Goal: Book appointment/travel/reservation

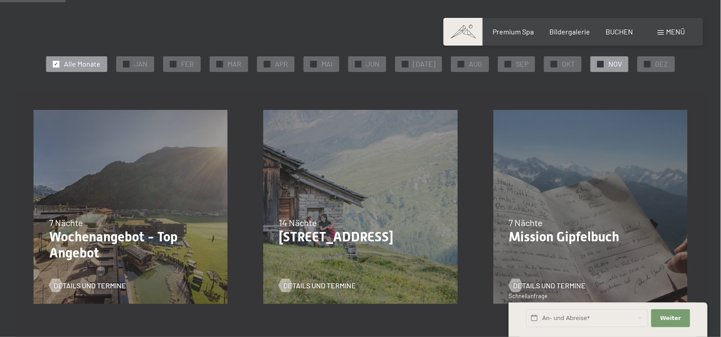
click at [609, 67] on span "NOV" at bounding box center [615, 64] width 13 height 10
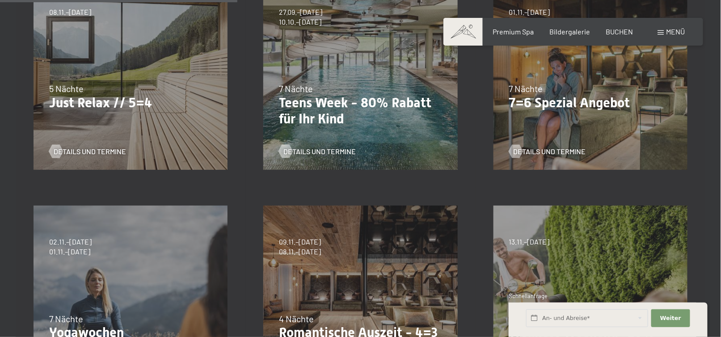
scroll to position [447, 0]
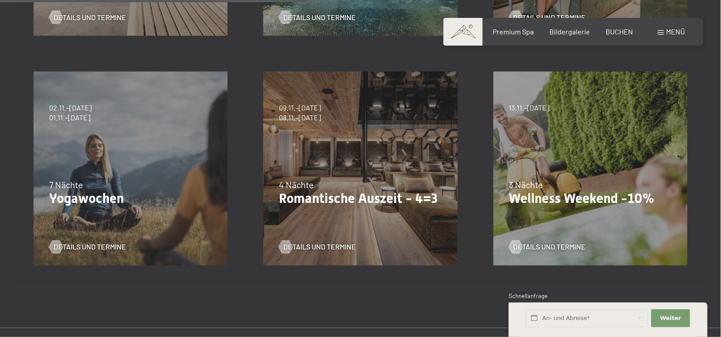
click at [378, 173] on div "09.11.–[DATE] 08.12.–[DATE] 11.01.–[DATE] 08.03.–[DATE] 29.03.–[DATE] 06.04.–[D…" at bounding box center [361, 169] width 230 height 230
click at [346, 178] on div "09.11.–[DATE] 08.12.–[DATE] 11.01.–[DATE] 08.03.–[DATE] 29.03.–[DATE] 06.04.–[D…" at bounding box center [361, 169] width 230 height 230
click at [323, 248] on span "Details und Termine" at bounding box center [328, 247] width 72 height 10
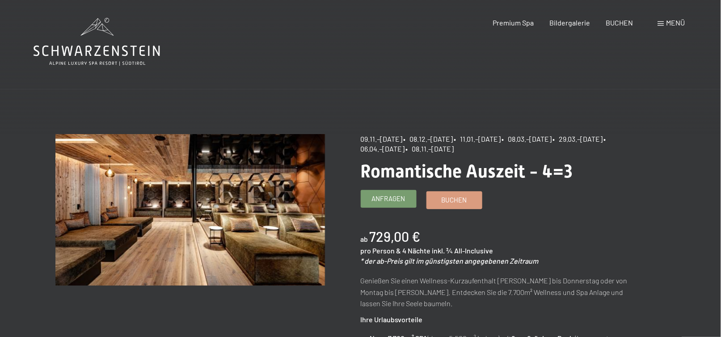
click at [394, 200] on span "Anfragen" at bounding box center [389, 198] width 34 height 9
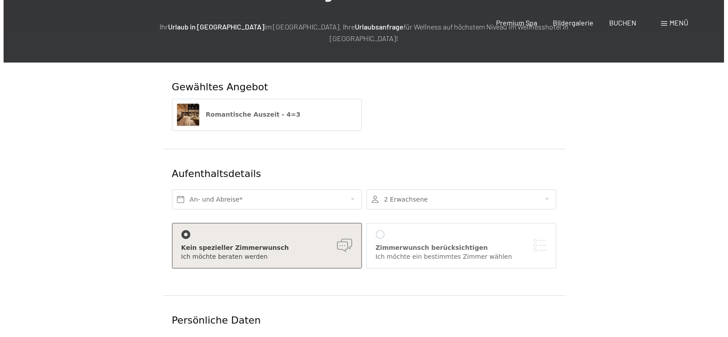
scroll to position [179, 0]
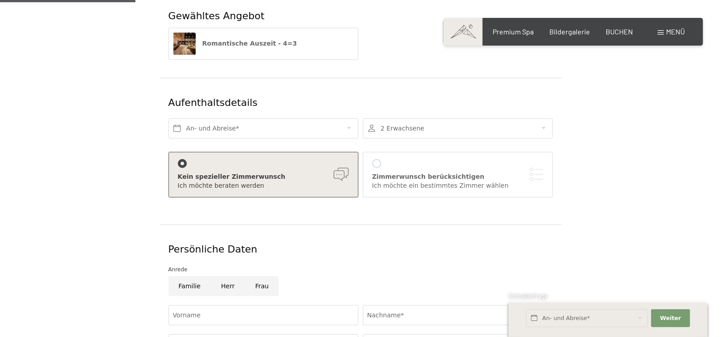
click at [380, 159] on div at bounding box center [377, 163] width 9 height 9
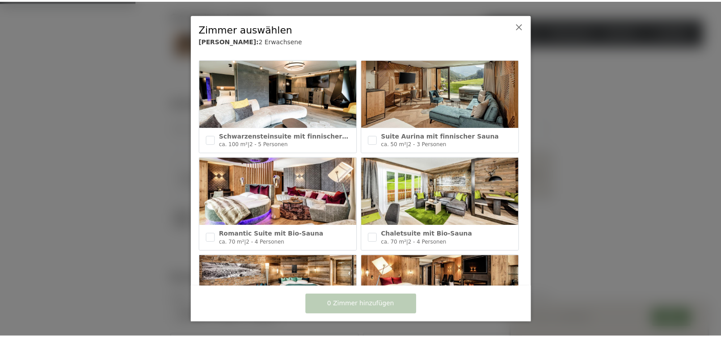
scroll to position [0, 0]
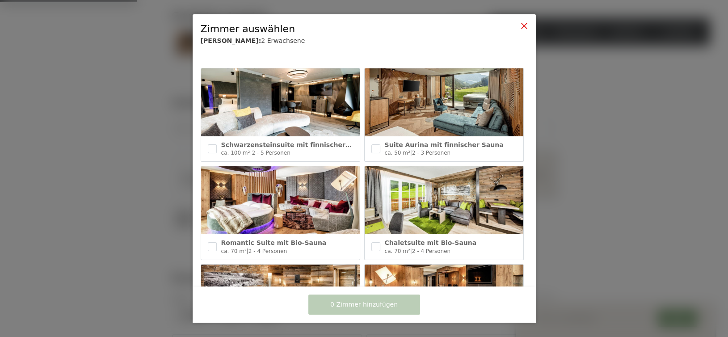
click at [524, 25] on icon at bounding box center [524, 25] width 7 height 7
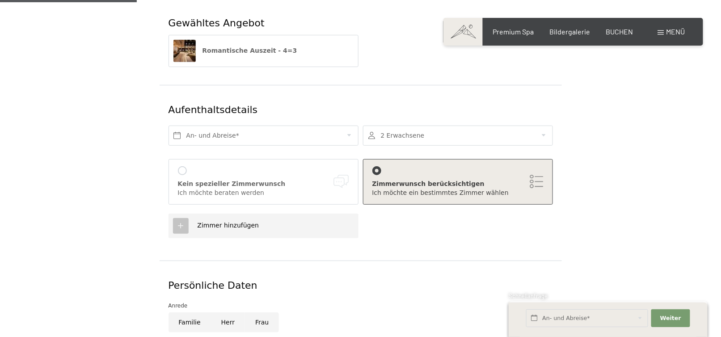
scroll to position [134, 0]
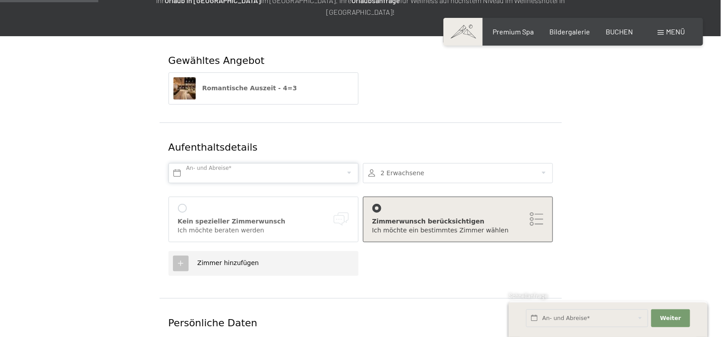
click at [284, 165] on input "text" at bounding box center [264, 173] width 190 height 20
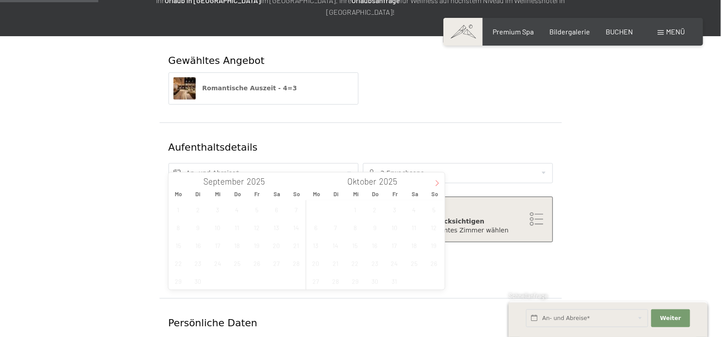
click at [435, 184] on icon at bounding box center [437, 183] width 6 height 6
click at [435, 266] on span "23" at bounding box center [433, 262] width 17 height 17
type input "So. 23.11.2025"
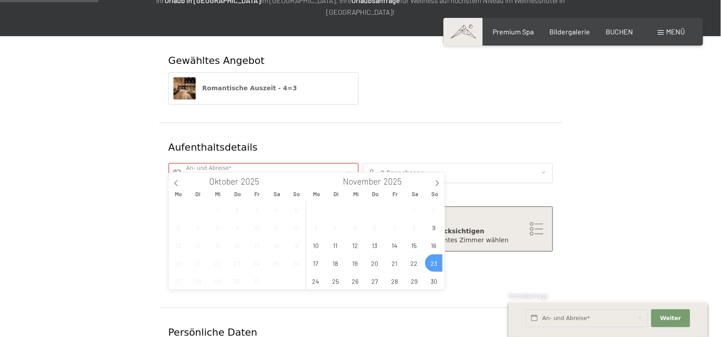
click at [501, 270] on div "Zimmer hinzufügen" at bounding box center [360, 273] width 389 height 34
click at [275, 163] on input "text" at bounding box center [264, 173] width 190 height 20
click at [440, 185] on icon at bounding box center [437, 183] width 6 height 6
click at [296, 264] on span "23" at bounding box center [296, 262] width 17 height 17
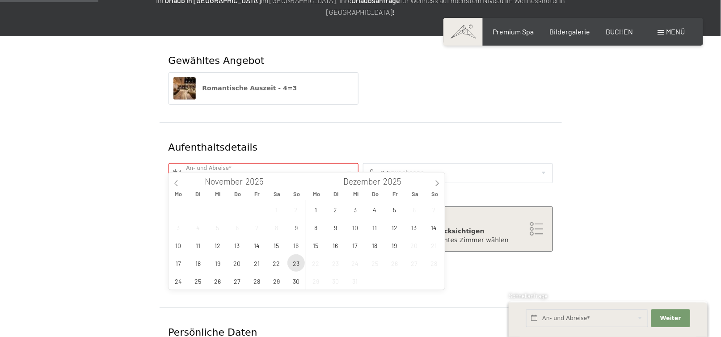
type input "So. 23.11.2025"
click at [455, 141] on div "Aufenthaltsdetails" at bounding box center [329, 148] width 320 height 14
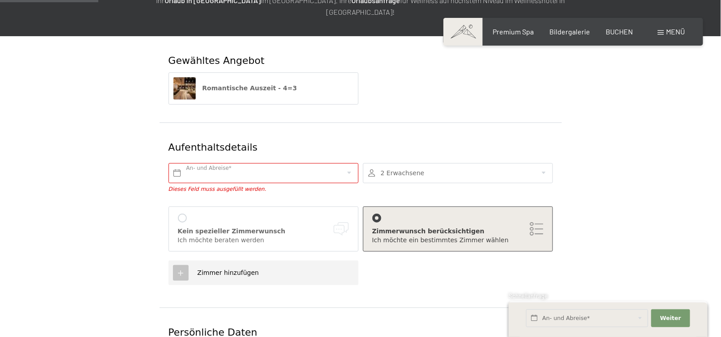
click at [416, 163] on div at bounding box center [458, 173] width 190 height 20
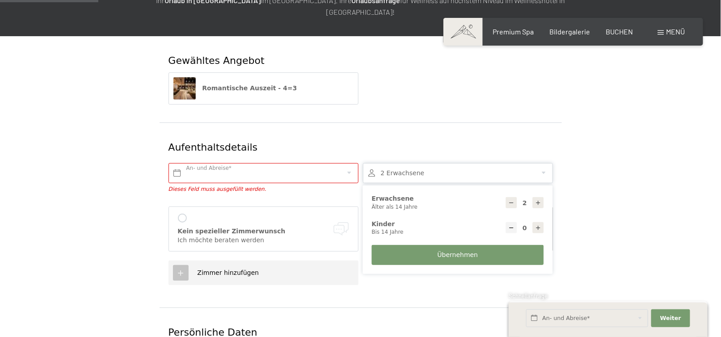
click at [416, 163] on div at bounding box center [458, 173] width 190 height 20
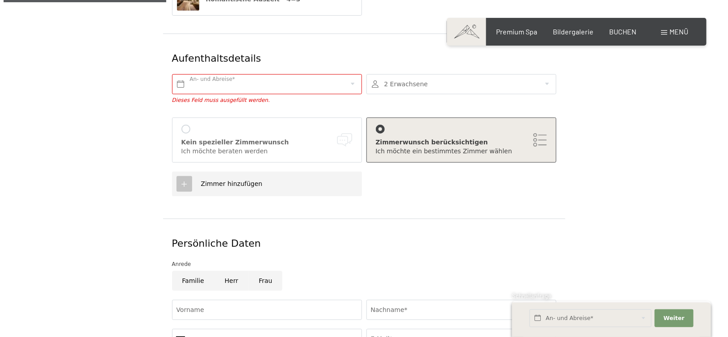
scroll to position [224, 0]
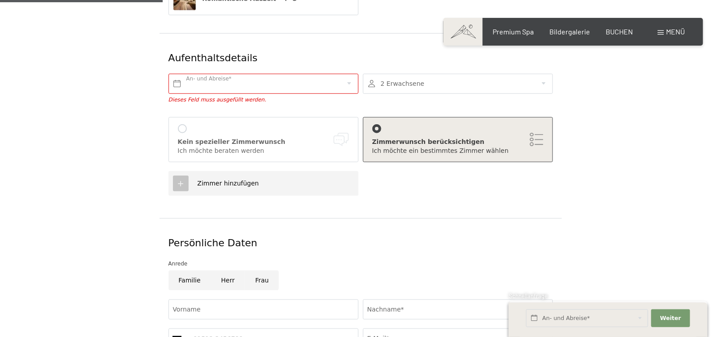
click at [338, 173] on div "Zimmer hinzufügen" at bounding box center [264, 183] width 190 height 25
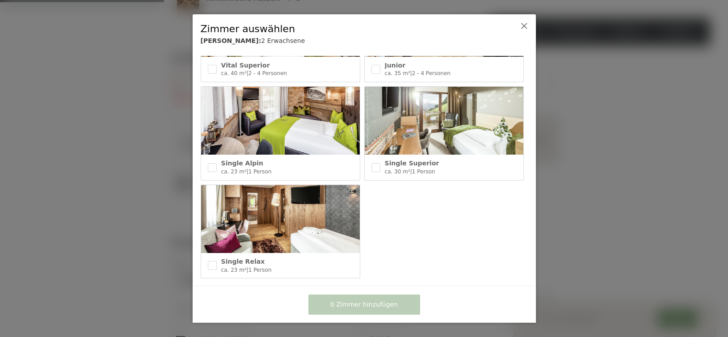
scroll to position [383, 0]
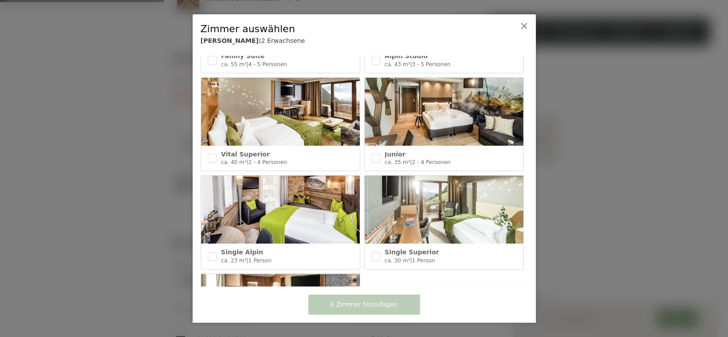
click at [428, 114] on img at bounding box center [444, 112] width 159 height 68
checkbox input "true"
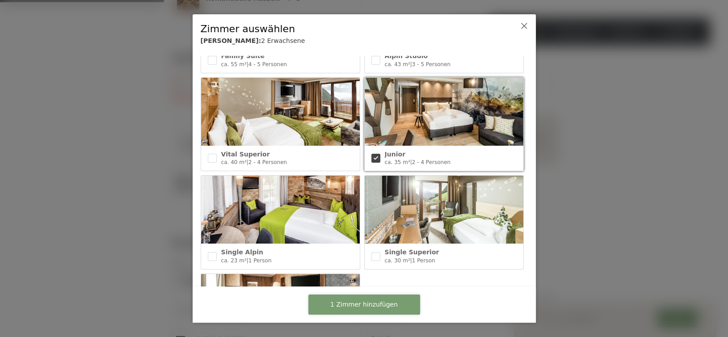
click at [371, 307] on span "1 Zimmer hinzufügen" at bounding box center [364, 305] width 68 height 9
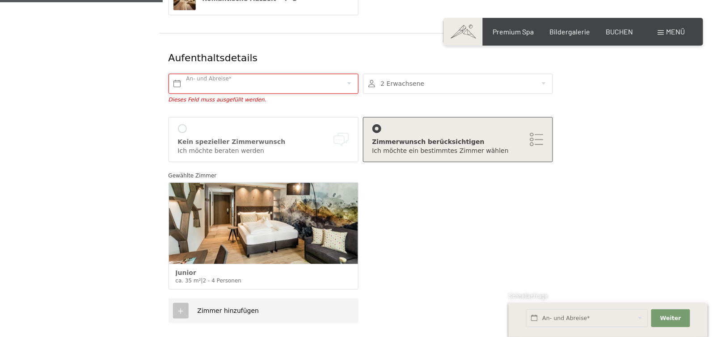
click at [246, 75] on input "text" at bounding box center [264, 84] width 190 height 20
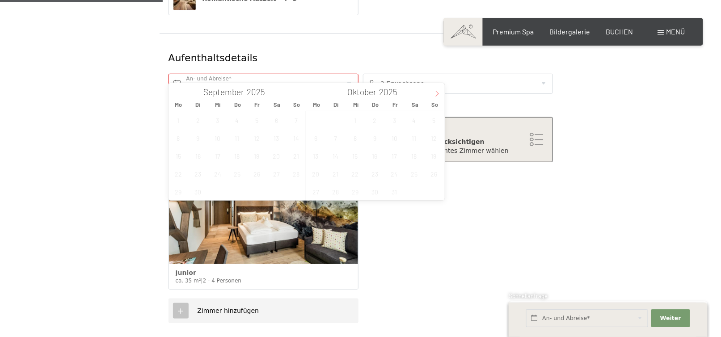
click at [436, 91] on icon at bounding box center [437, 94] width 6 height 6
click at [293, 177] on span "23" at bounding box center [296, 173] width 17 height 17
type input "So. 23.11.2025"
click at [293, 177] on span "23" at bounding box center [296, 173] width 17 height 17
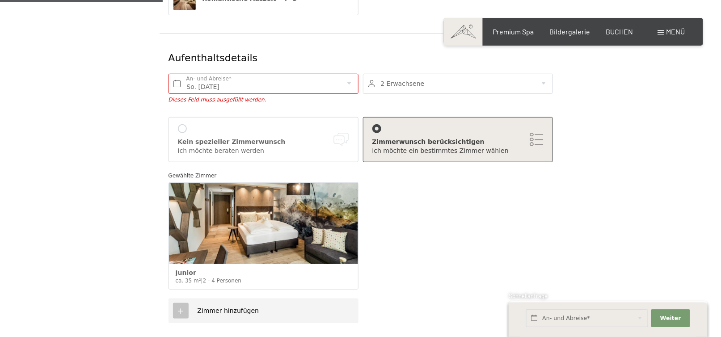
click at [448, 194] on div "Gewählte Zimmer Junior ca. 35 m² | 2 - 4 Personen" at bounding box center [360, 233] width 389 height 132
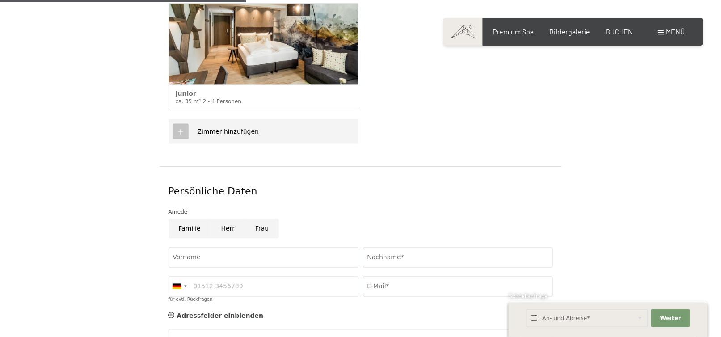
scroll to position [447, 0]
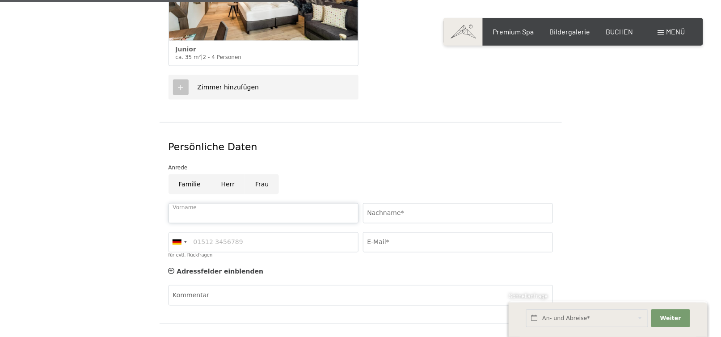
click at [183, 204] on input "Vorname" at bounding box center [264, 213] width 190 height 20
type input "Johann"
type input "Koch"
type input "06645180666"
type input "koch.johann@sbg.at"
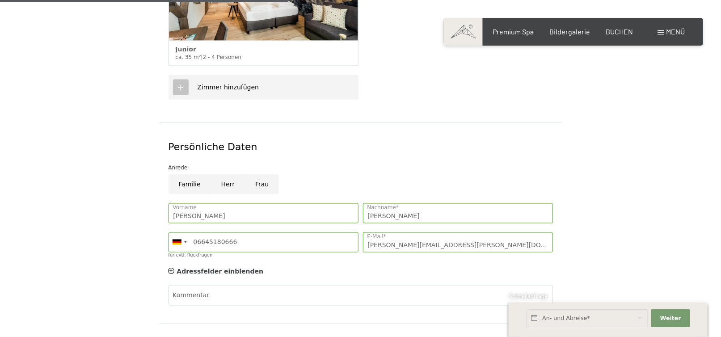
click at [660, 158] on form "Gewähltes Angebot Romantische Auszeit - 4=3 Aufenthaltsdetails So. 23.11.2025 A…" at bounding box center [360, 68] width 610 height 691
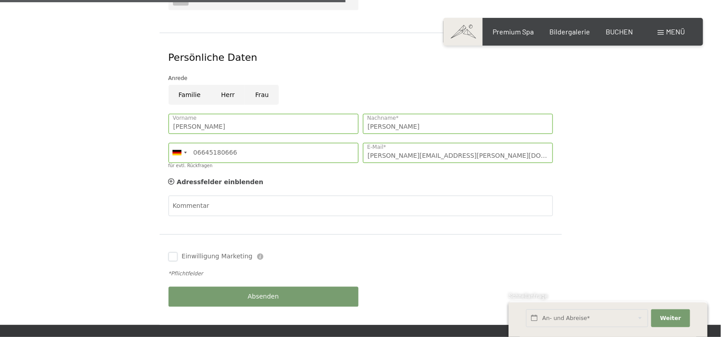
click at [175, 253] on input "Einwilligung Marketing" at bounding box center [173, 257] width 9 height 9
checkbox input "true"
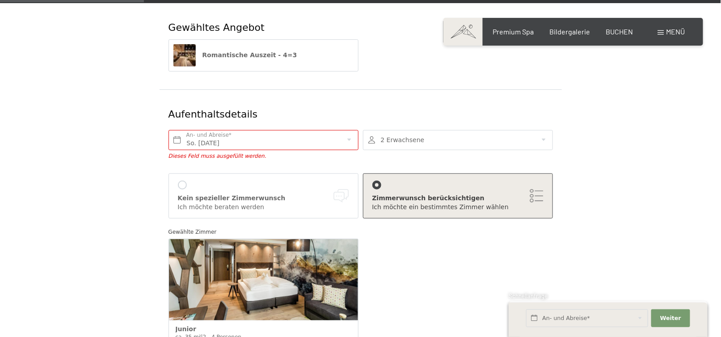
scroll to position [224, 0]
